Goal: Task Accomplishment & Management: Complete application form

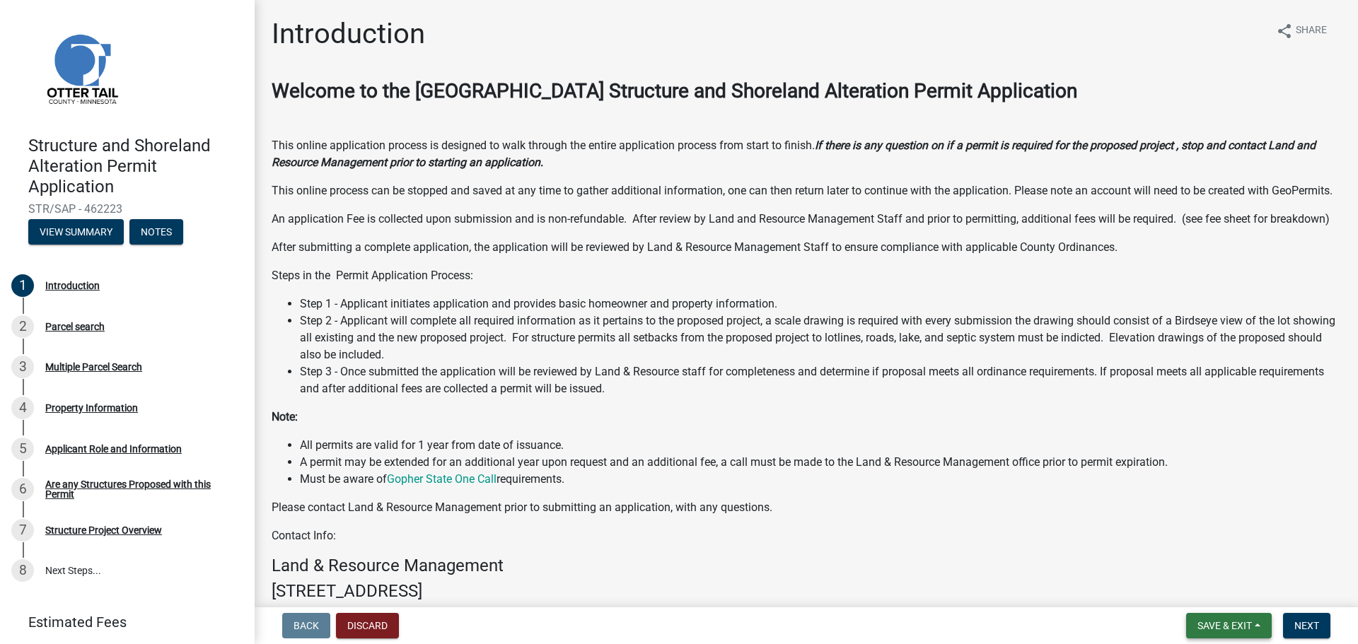
click at [1231, 621] on span "Save & Exit" at bounding box center [1224, 625] width 54 height 11
click at [1228, 588] on button "Save & Exit" at bounding box center [1214, 589] width 113 height 34
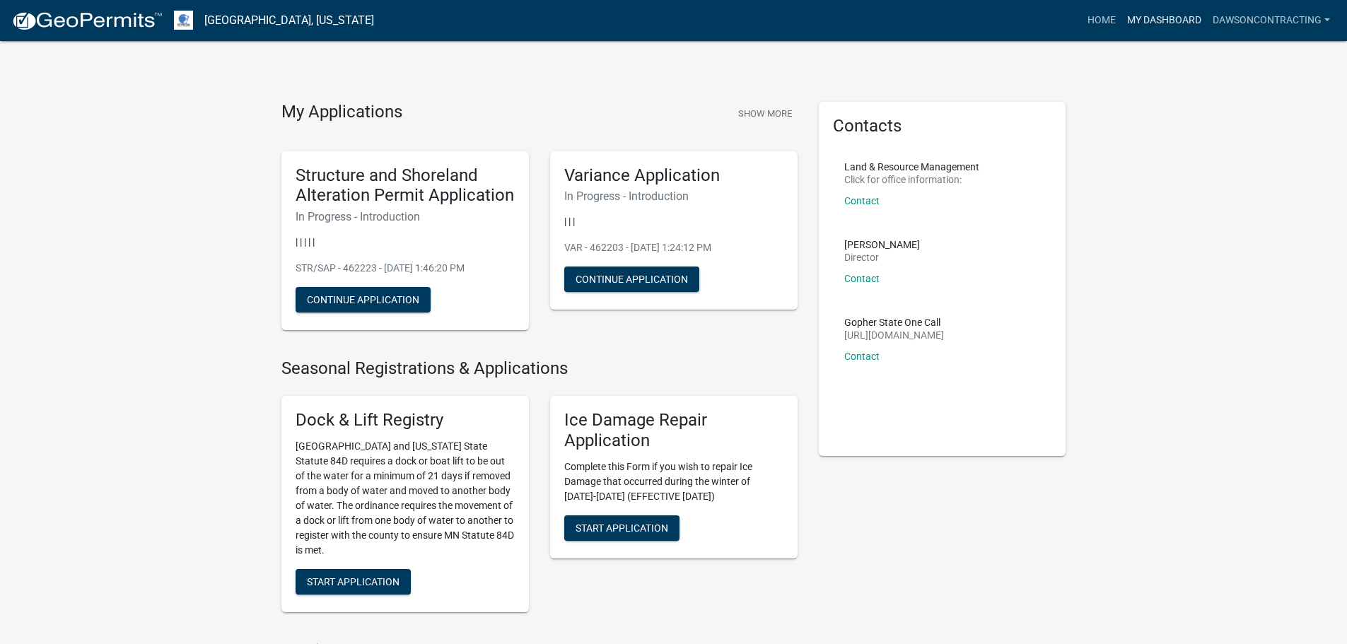
click at [1164, 24] on link "My Dashboard" at bounding box center [1164, 20] width 86 height 27
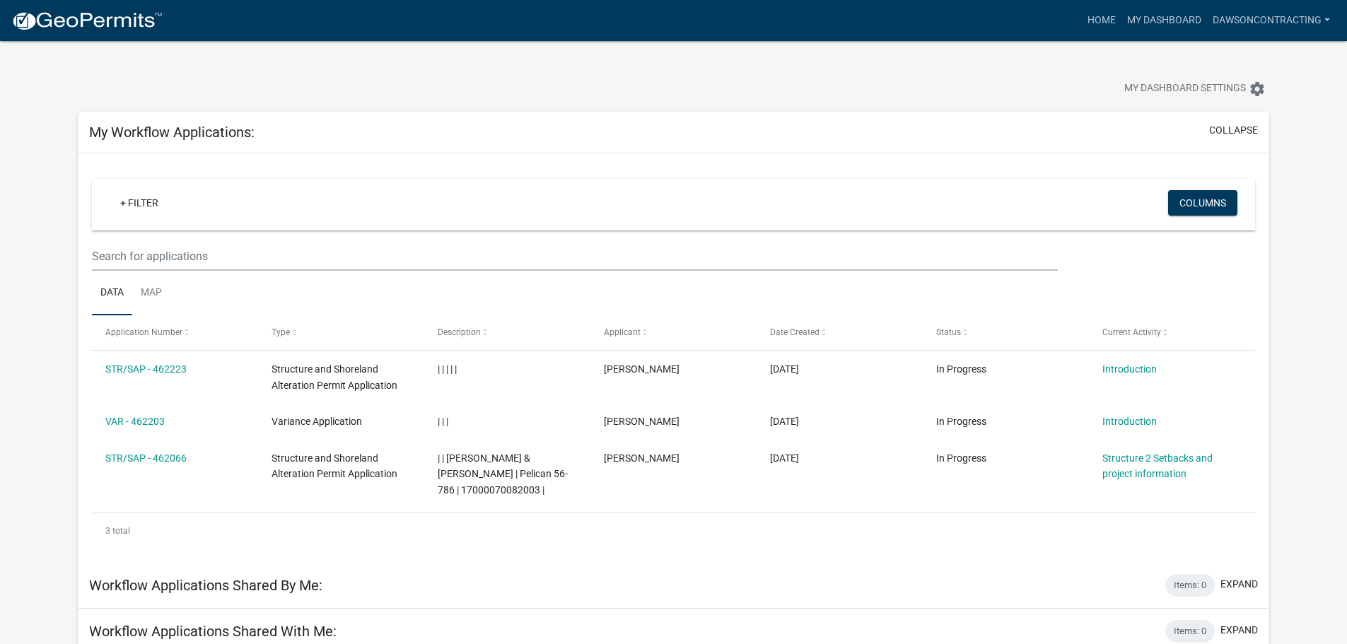
drag, startPoint x: 344, startPoint y: 1, endPoint x: 660, endPoint y: 92, distance: 329.5
click at [655, 92] on div at bounding box center [420, 90] width 707 height 31
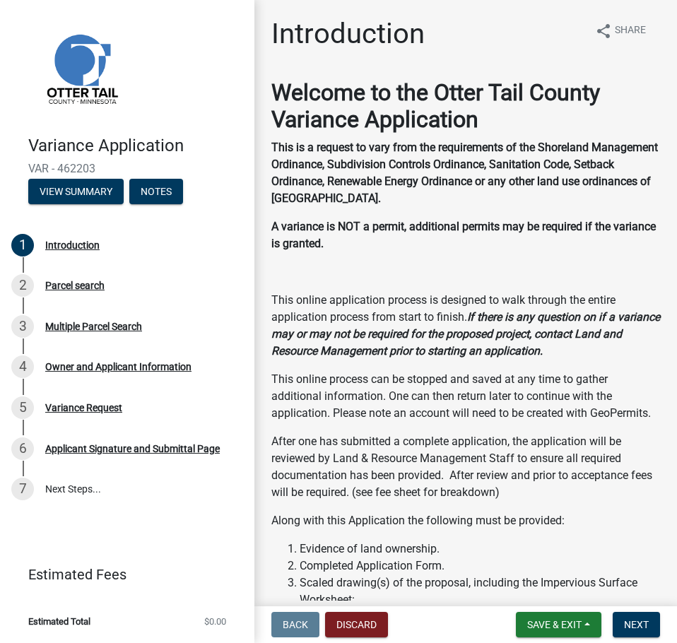
scroll to position [363, 0]
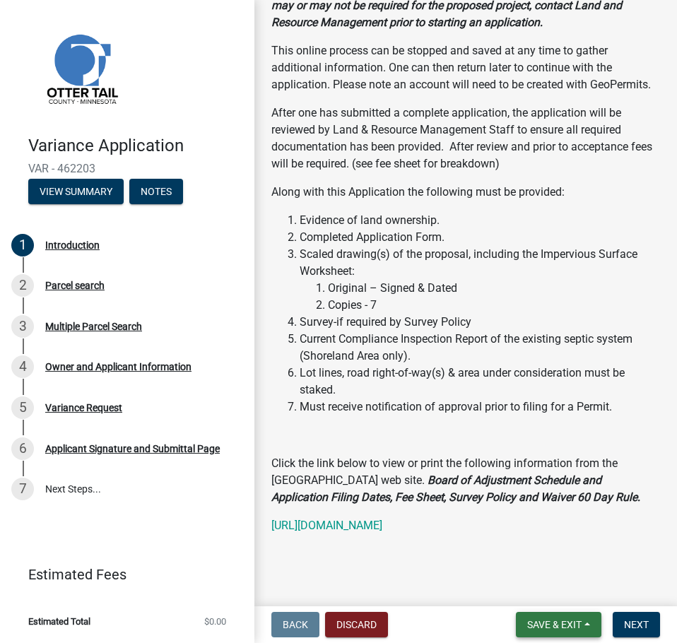
click at [591, 621] on button "Save & Exit" at bounding box center [559, 624] width 86 height 25
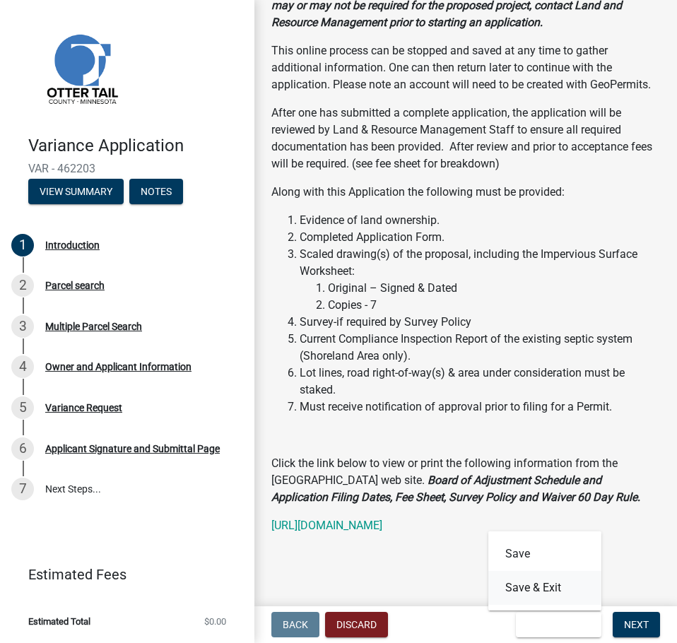
click at [555, 592] on button "Save & Exit" at bounding box center [545, 588] width 113 height 34
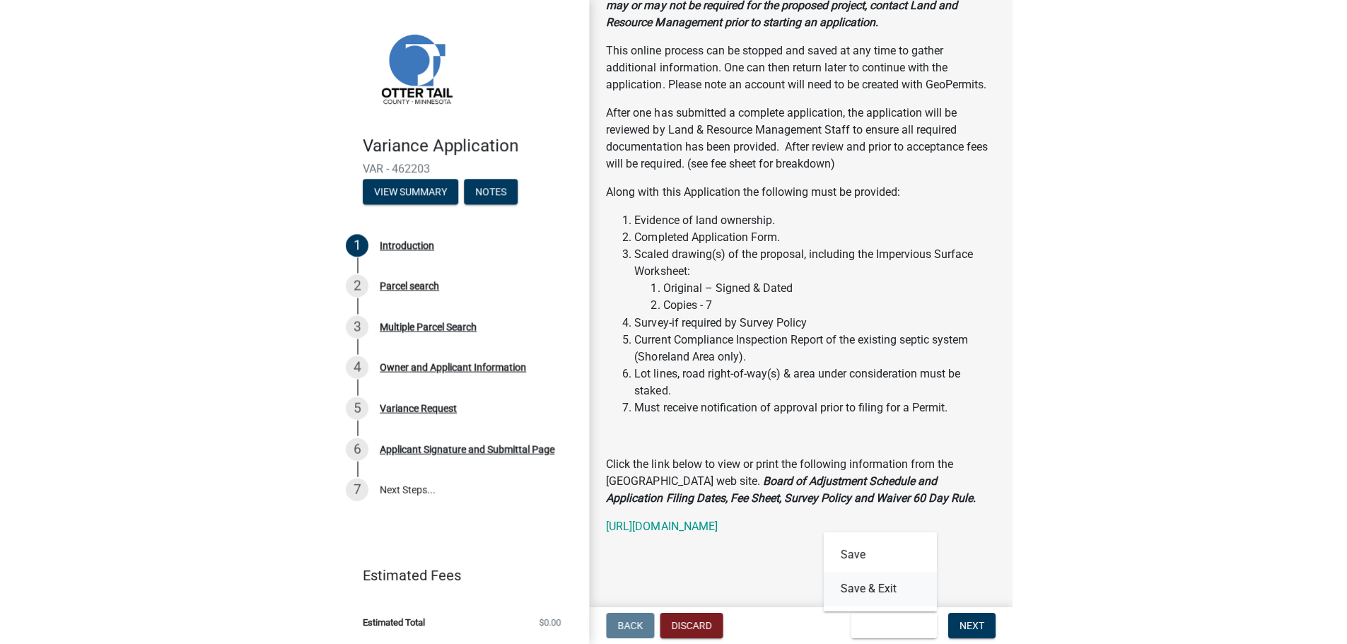
scroll to position [0, 0]
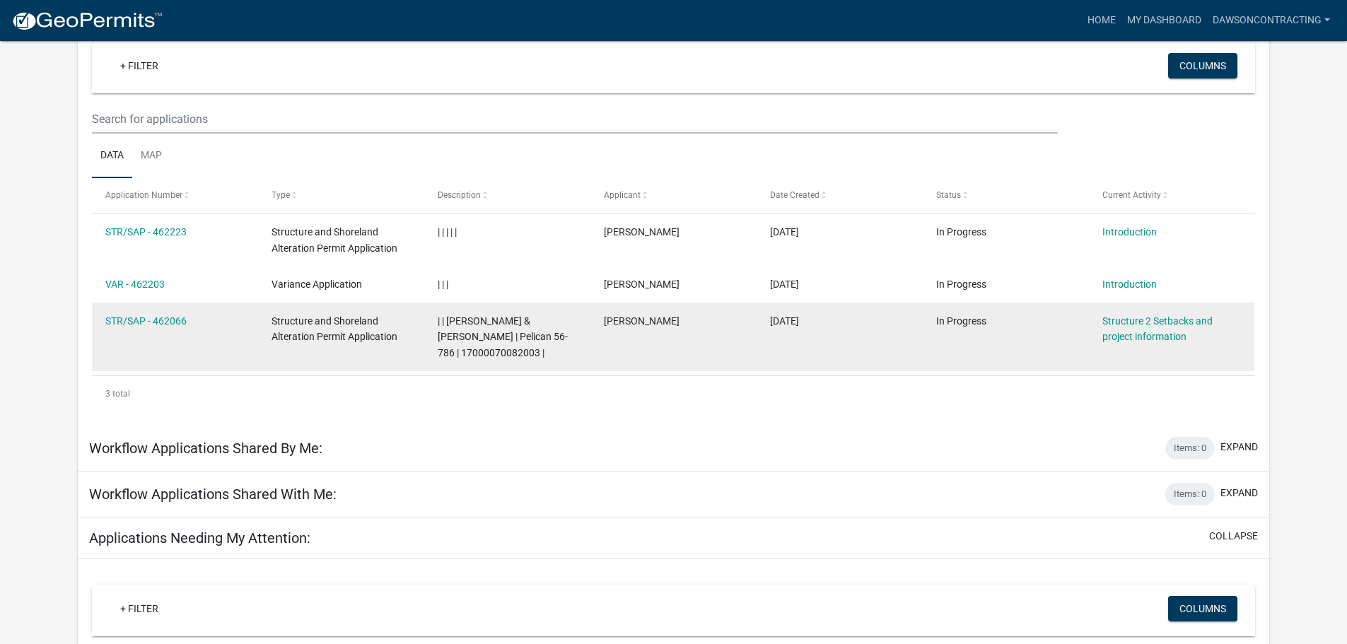
scroll to position [354, 0]
